Goal: Transaction & Acquisition: Purchase product/service

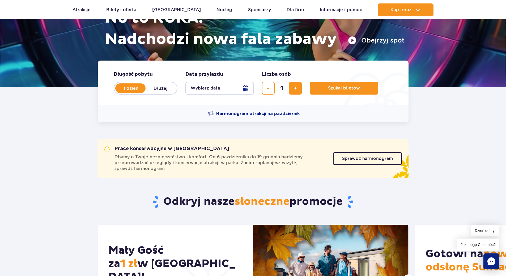
click at [247, 86] on button "Wybierz datę" at bounding box center [219, 88] width 69 height 13
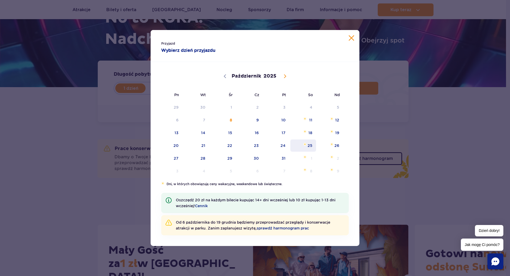
click at [310, 146] on span "25" at bounding box center [303, 145] width 27 height 12
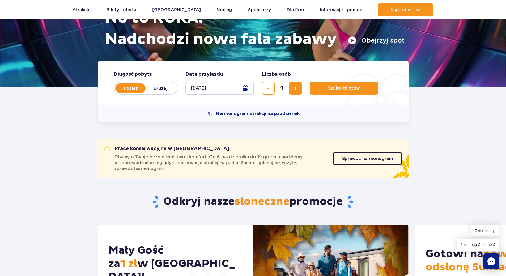
click at [161, 93] on label "Dłużej" at bounding box center [161, 88] width 30 height 11
click at [151, 93] on input "Dłużej" at bounding box center [149, 93] width 6 height 1
radio input "false"
radio input "true"
click at [249, 89] on button "Wybierz datę" at bounding box center [219, 88] width 69 height 13
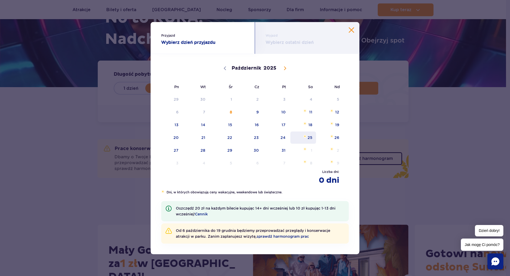
click at [307, 140] on span "25" at bounding box center [303, 138] width 27 height 12
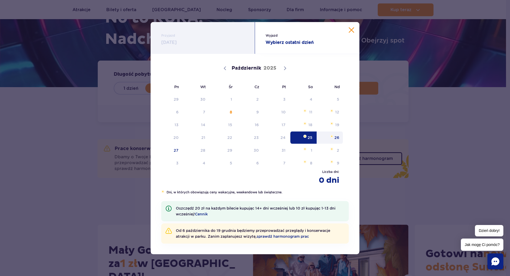
click at [337, 140] on span "26" at bounding box center [330, 138] width 27 height 12
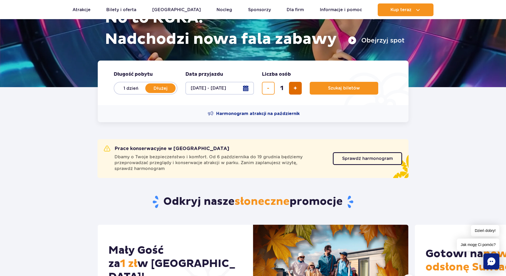
click at [295, 88] on span "dodaj bilet" at bounding box center [295, 88] width 3 height 0
type input "3"
click at [329, 88] on span "Szukaj biletów" at bounding box center [344, 88] width 32 height 5
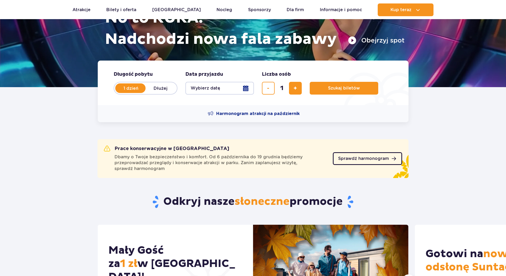
click at [355, 161] on link "Sprawdź harmonogram" at bounding box center [367, 158] width 69 height 13
click at [245, 92] on button "Wybierz datę" at bounding box center [219, 88] width 69 height 13
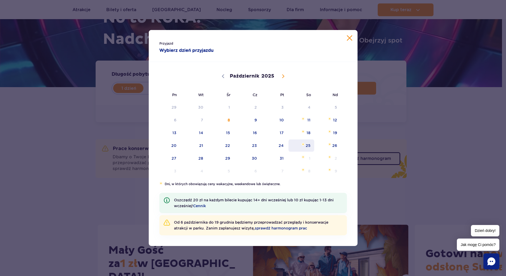
click at [311, 148] on span "25" at bounding box center [301, 145] width 27 height 12
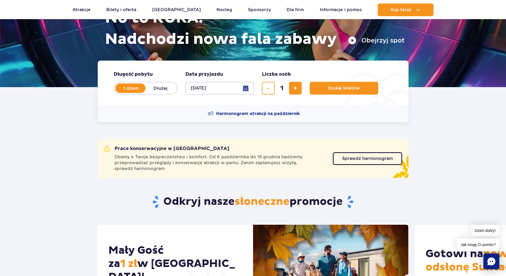
click at [162, 87] on label "Dłużej" at bounding box center [161, 88] width 30 height 11
click at [151, 93] on input "Dłużej" at bounding box center [149, 93] width 6 height 1
radio input "false"
radio input "true"
click at [247, 88] on button "Wybierz datę" at bounding box center [219, 88] width 69 height 13
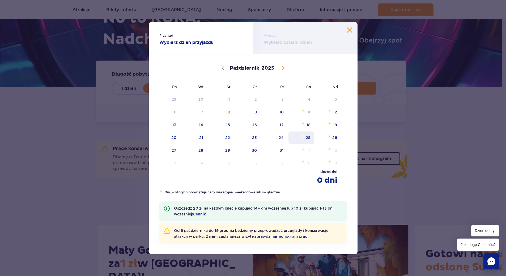
click at [310, 138] on span "25" at bounding box center [301, 138] width 27 height 12
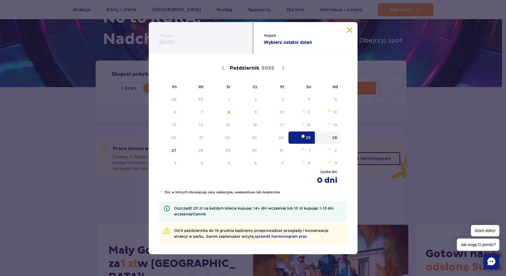
click at [339, 138] on span "26" at bounding box center [328, 138] width 27 height 12
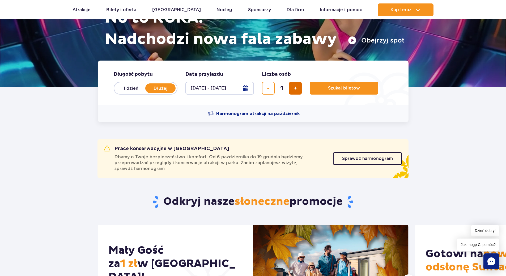
click at [294, 88] on span "dodaj bilet" at bounding box center [295, 88] width 3 height 0
type input "3"
click at [322, 87] on button "Szukaj biletów" at bounding box center [344, 88] width 69 height 13
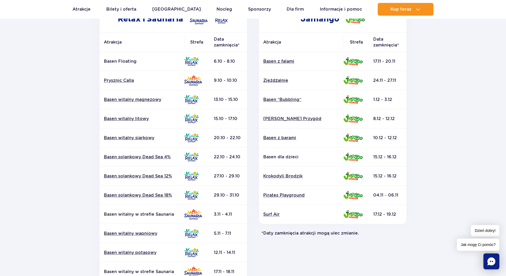
scroll to position [133, 0]
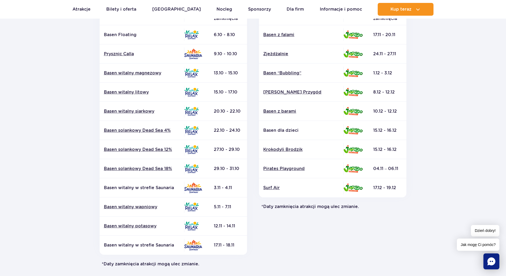
click at [330, 264] on div "Jamango Atrakcja Strefa Data zamknięcia* Basen z falami Zjeżdżalnie Surf Air" at bounding box center [333, 123] width 160 height 288
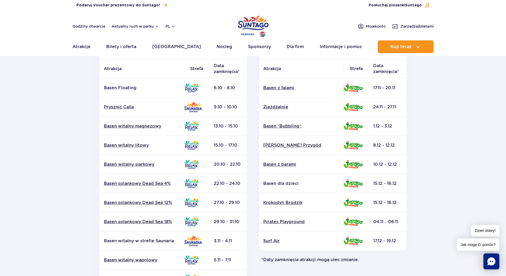
scroll to position [0, 0]
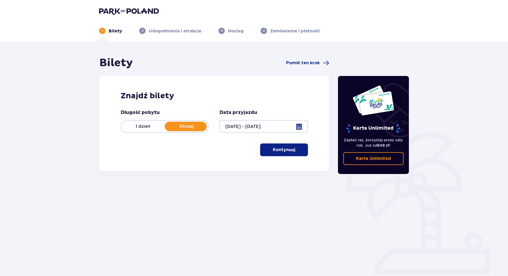
click at [272, 153] on button "Kontynuuj" at bounding box center [284, 149] width 48 height 13
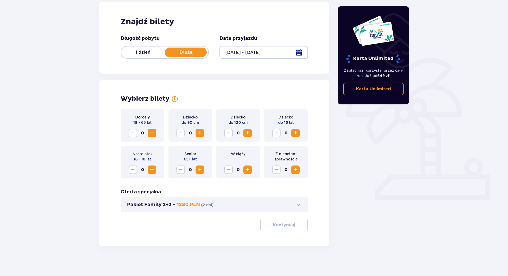
scroll to position [76, 0]
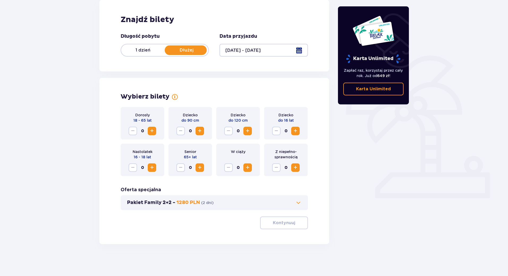
click at [152, 133] on span "Zwiększ" at bounding box center [152, 131] width 6 height 6
click at [246, 133] on span "Zwiększ" at bounding box center [247, 131] width 6 height 6
click at [149, 131] on span "Zwiększ" at bounding box center [152, 131] width 6 height 6
click at [277, 225] on p "Kontynuuj" at bounding box center [284, 223] width 22 height 6
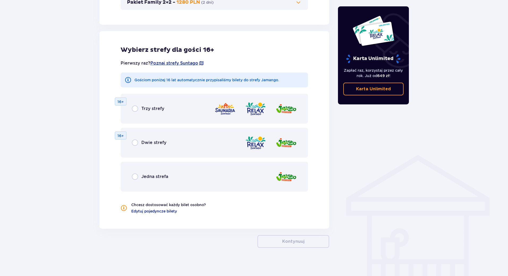
scroll to position [280, 0]
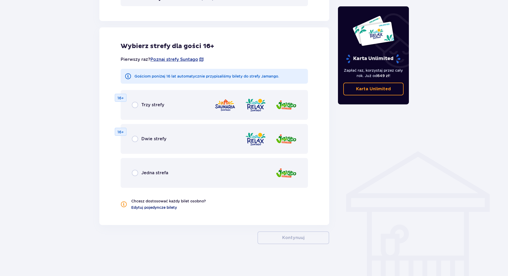
click at [146, 208] on span "Edytuj pojedyncze bilety" at bounding box center [154, 207] width 46 height 5
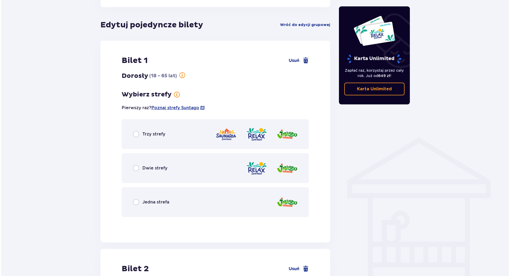
scroll to position [295, 0]
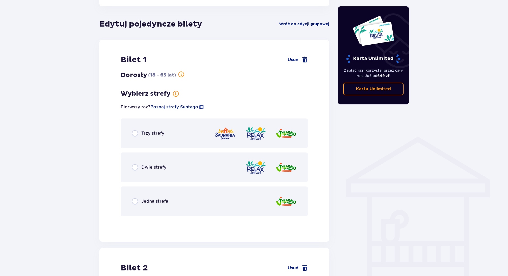
click at [169, 107] on span "Poznaj strefy Suntago" at bounding box center [174, 107] width 48 height 6
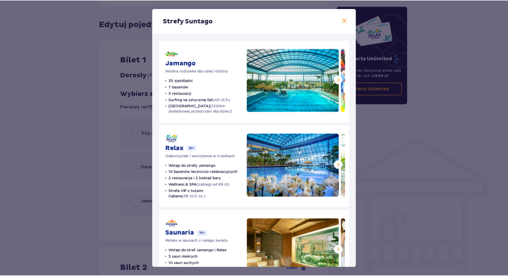
scroll to position [29, 0]
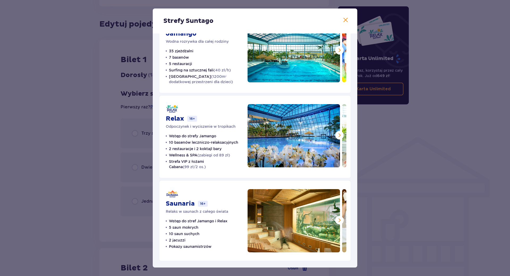
click at [348, 19] on div "Strefy Suntago" at bounding box center [255, 21] width 205 height 25
click at [344, 22] on span at bounding box center [346, 20] width 6 height 6
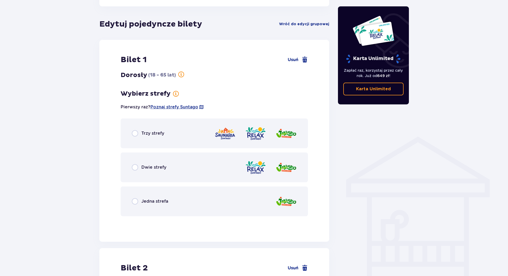
click at [132, 203] on input "radio" at bounding box center [135, 201] width 6 height 6
radio input "true"
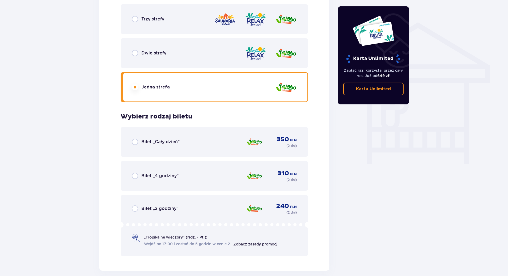
scroll to position [329, 0]
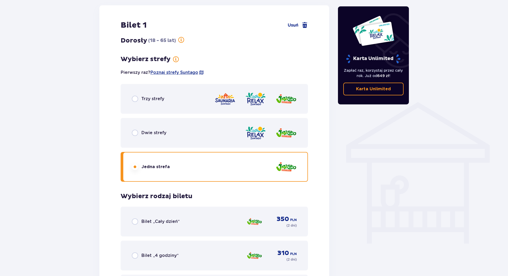
drag, startPoint x: 138, startPoint y: 99, endPoint x: 134, endPoint y: 100, distance: 4.3
click at [136, 100] on div "Trzy strefy" at bounding box center [148, 99] width 32 height 6
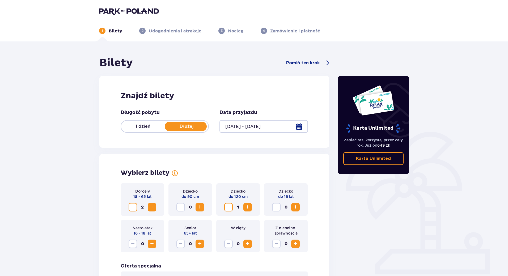
scroll to position [27, 0]
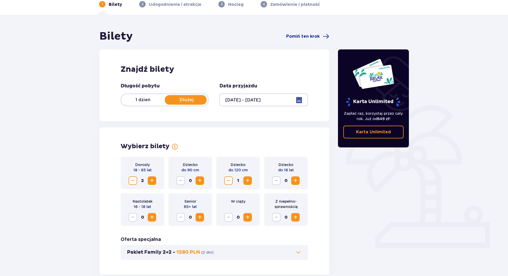
click at [140, 99] on p "1 dzień" at bounding box center [143, 100] width 44 height 6
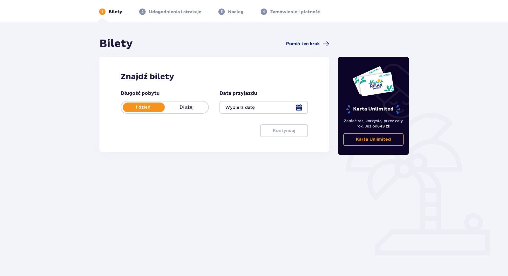
click at [303, 109] on div at bounding box center [263, 107] width 88 height 13
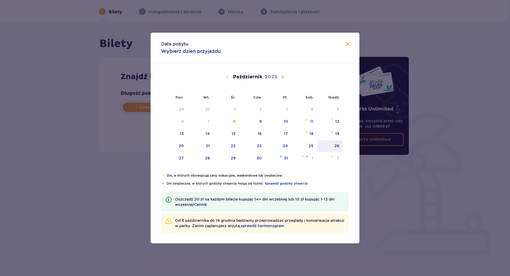
click at [334, 148] on div "26" at bounding box center [330, 146] width 26 height 12
type input "26.10.25"
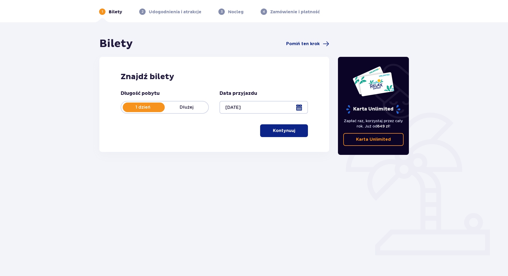
click at [284, 125] on button "Kontynuuj" at bounding box center [284, 130] width 48 height 13
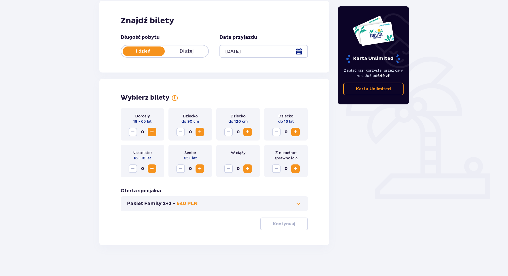
scroll to position [76, 0]
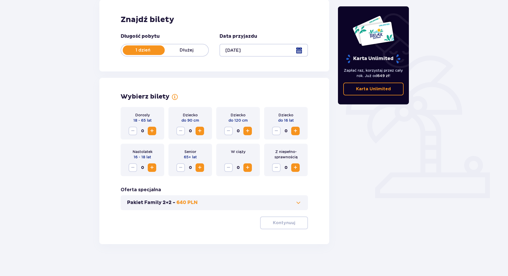
click at [153, 131] on span "Zwiększ" at bounding box center [152, 131] width 6 height 6
click at [248, 133] on span "Zwiększ" at bounding box center [247, 131] width 6 height 6
click at [287, 226] on p "Kontynuuj" at bounding box center [284, 223] width 22 height 6
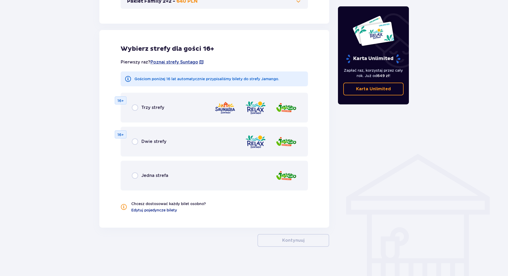
scroll to position [280, 0]
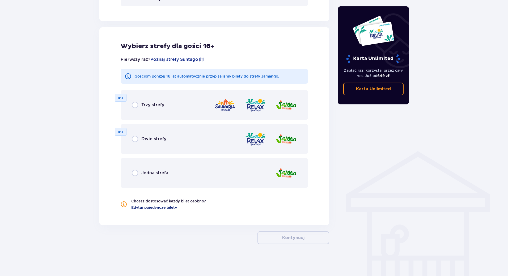
click at [139, 208] on span "Edytuj pojedyncze bilety" at bounding box center [154, 207] width 46 height 5
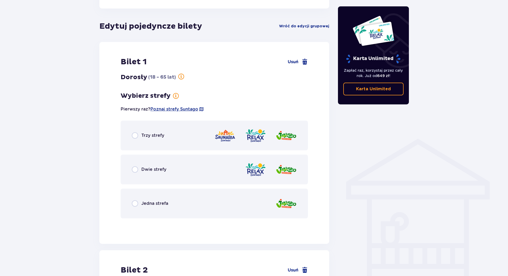
scroll to position [295, 0]
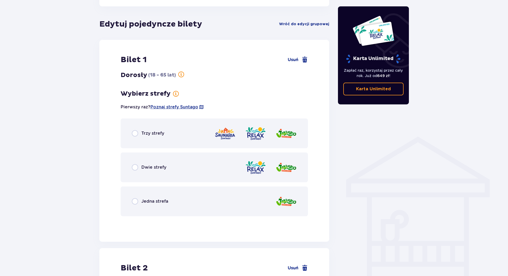
drag, startPoint x: 134, startPoint y: 133, endPoint x: 124, endPoint y: 133, distance: 9.8
click at [134, 133] on input "radio" at bounding box center [135, 133] width 6 height 6
radio input "true"
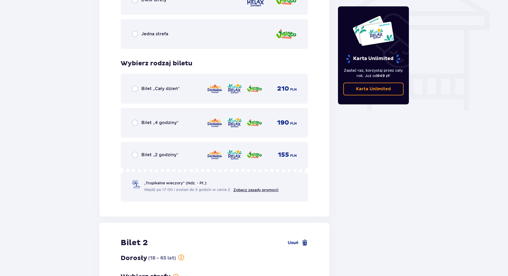
scroll to position [436, 0]
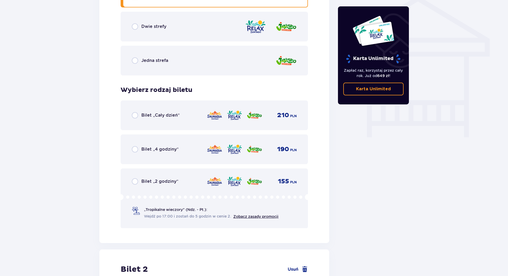
click at [133, 115] on input "radio" at bounding box center [135, 115] width 6 height 6
radio input "true"
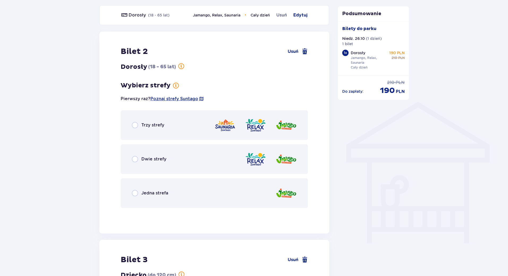
scroll to position [328, 0]
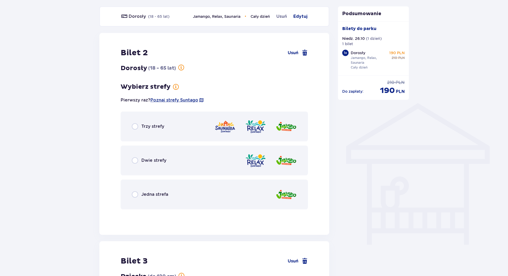
click at [134, 194] on input "radio" at bounding box center [135, 194] width 6 height 6
radio input "true"
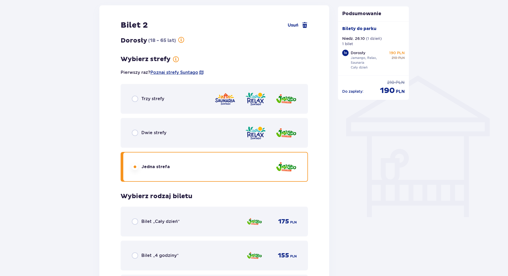
scroll to position [436, 0]
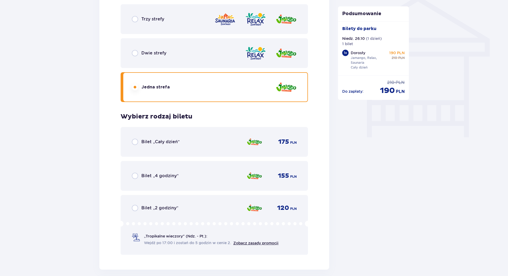
click at [133, 142] on input "radio" at bounding box center [135, 142] width 6 height 6
radio input "true"
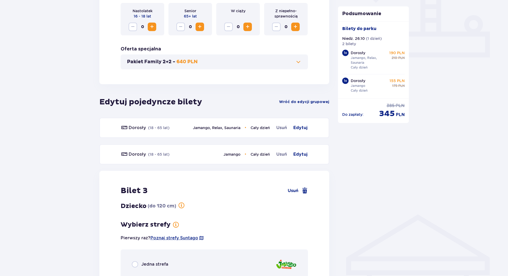
scroll to position [137, 0]
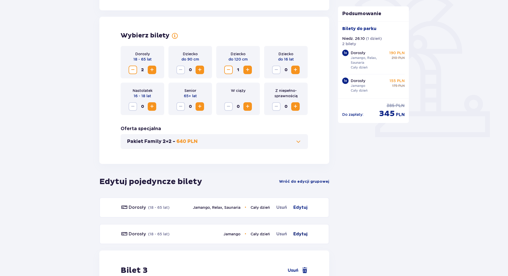
click at [304, 234] on span "Edytuj" at bounding box center [300, 234] width 14 height 6
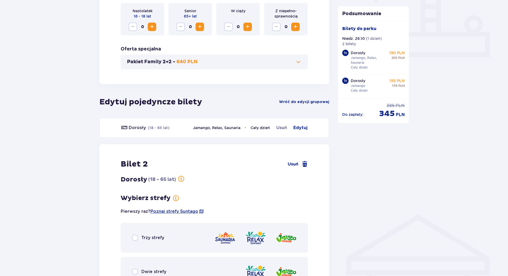
scroll to position [164, 0]
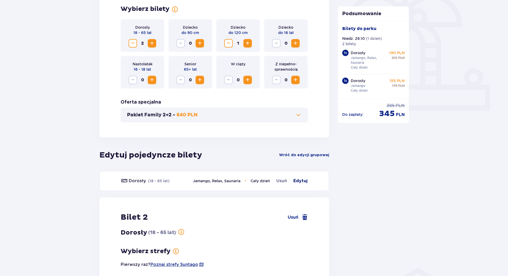
click at [303, 180] on span "Edytuj" at bounding box center [300, 181] width 14 height 6
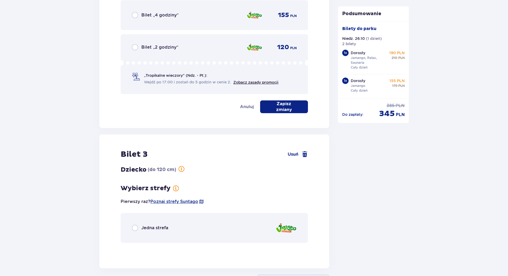
scroll to position [983, 0]
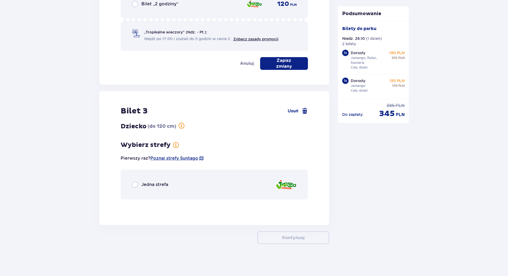
click at [134, 185] on input "radio" at bounding box center [135, 184] width 6 height 6
radio input "true"
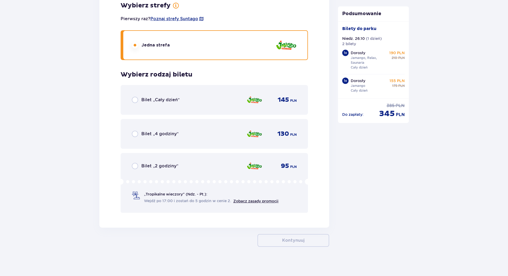
scroll to position [1125, 0]
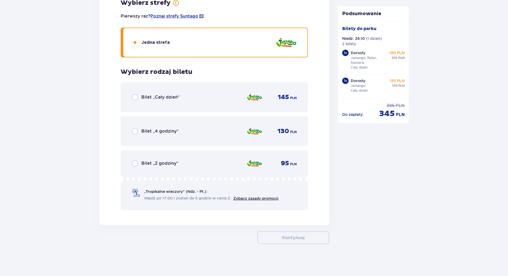
click at [137, 97] on input "radio" at bounding box center [135, 97] width 6 height 6
radio input "true"
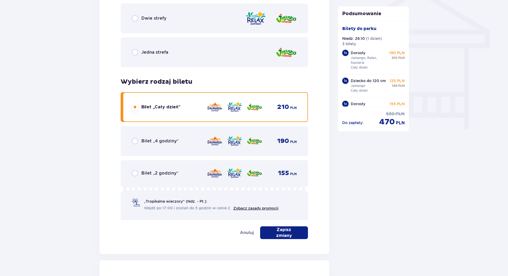
scroll to position [338, 0]
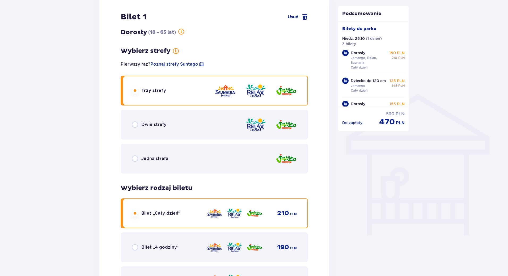
click at [135, 159] on input "radio" at bounding box center [135, 158] width 6 height 6
radio input "true"
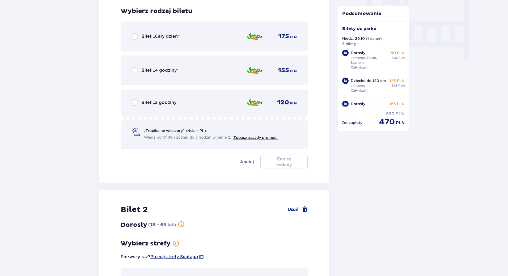
scroll to position [515, 0]
drag, startPoint x: 135, startPoint y: 36, endPoint x: 117, endPoint y: 43, distance: 19.5
click at [135, 36] on input "radio" at bounding box center [135, 35] width 6 height 6
radio input "true"
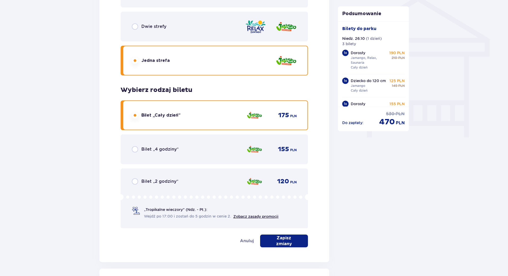
scroll to position [489, 0]
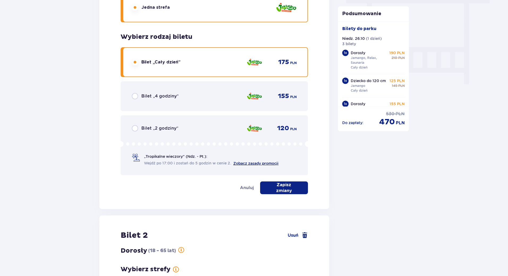
drag, startPoint x: 296, startPoint y: 189, endPoint x: 251, endPoint y: 164, distance: 52.1
click at [296, 188] on button "Zapisz zmiany" at bounding box center [284, 187] width 48 height 13
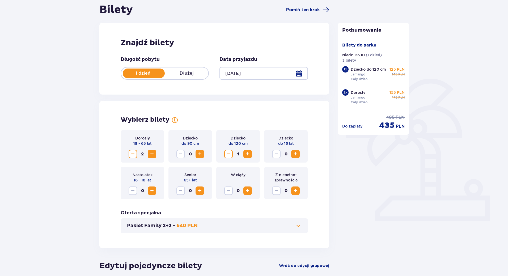
scroll to position [0, 0]
